Goal: Navigation & Orientation: Find specific page/section

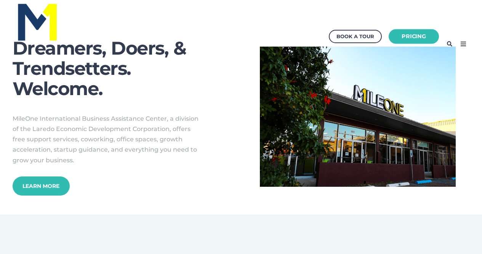
click at [424, 37] on link "Pricing" at bounding box center [414, 36] width 50 height 15
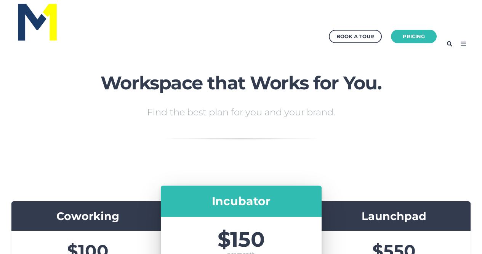
click at [463, 43] on icon at bounding box center [464, 44] width 12 height 12
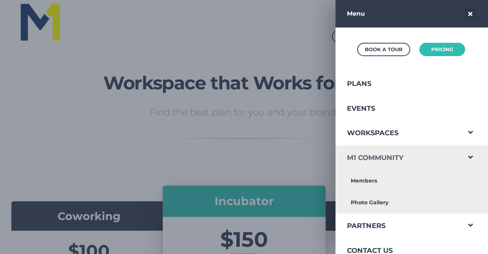
click at [382, 159] on link "M1 Community" at bounding box center [398, 157] width 125 height 25
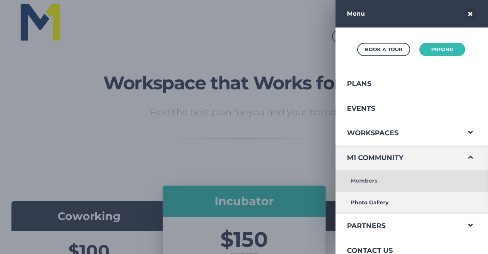
click at [371, 183] on link "Members" at bounding box center [398, 181] width 125 height 22
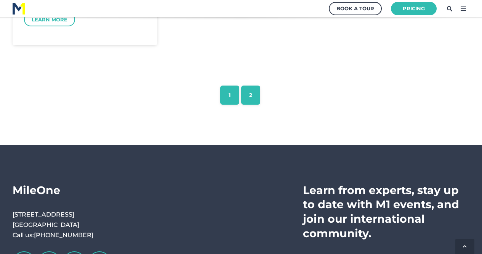
click at [247, 89] on link "2" at bounding box center [250, 94] width 19 height 19
